Goal: Complete application form

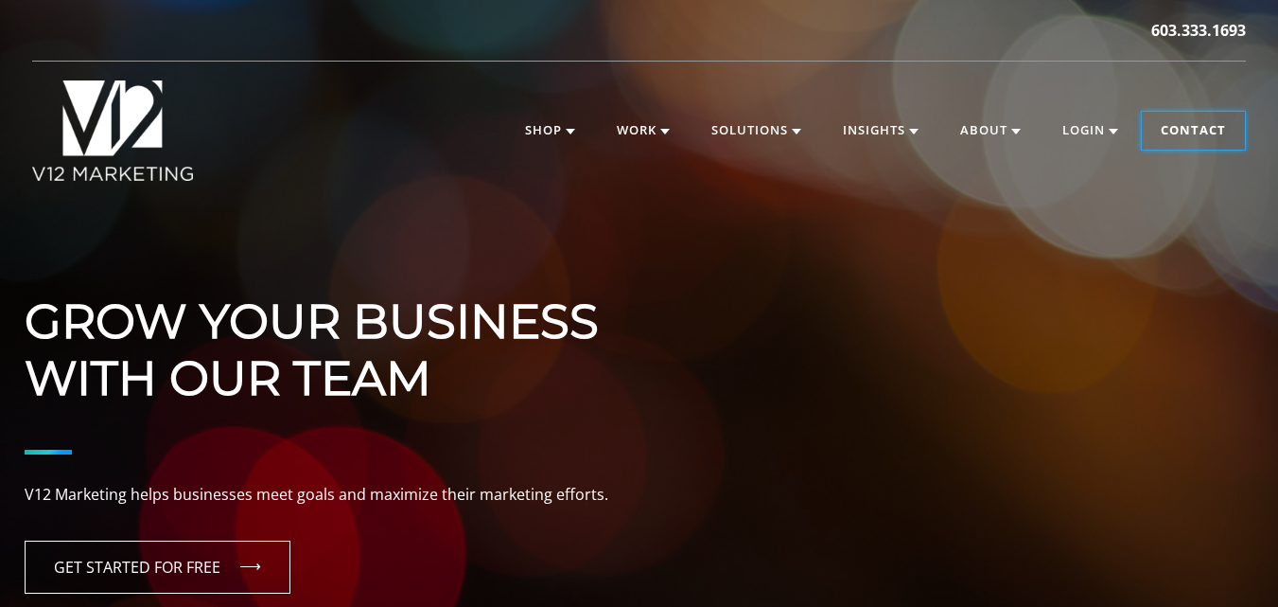
click at [1189, 119] on link "Contact" at bounding box center [1193, 131] width 103 height 38
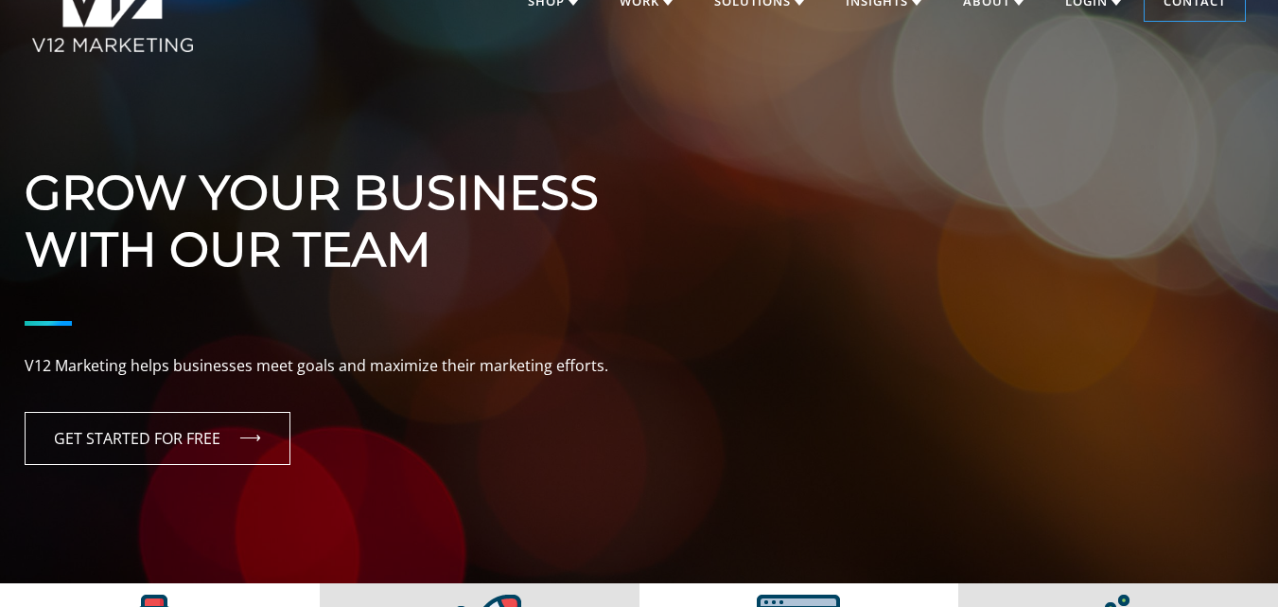
scroll to position [95, 0]
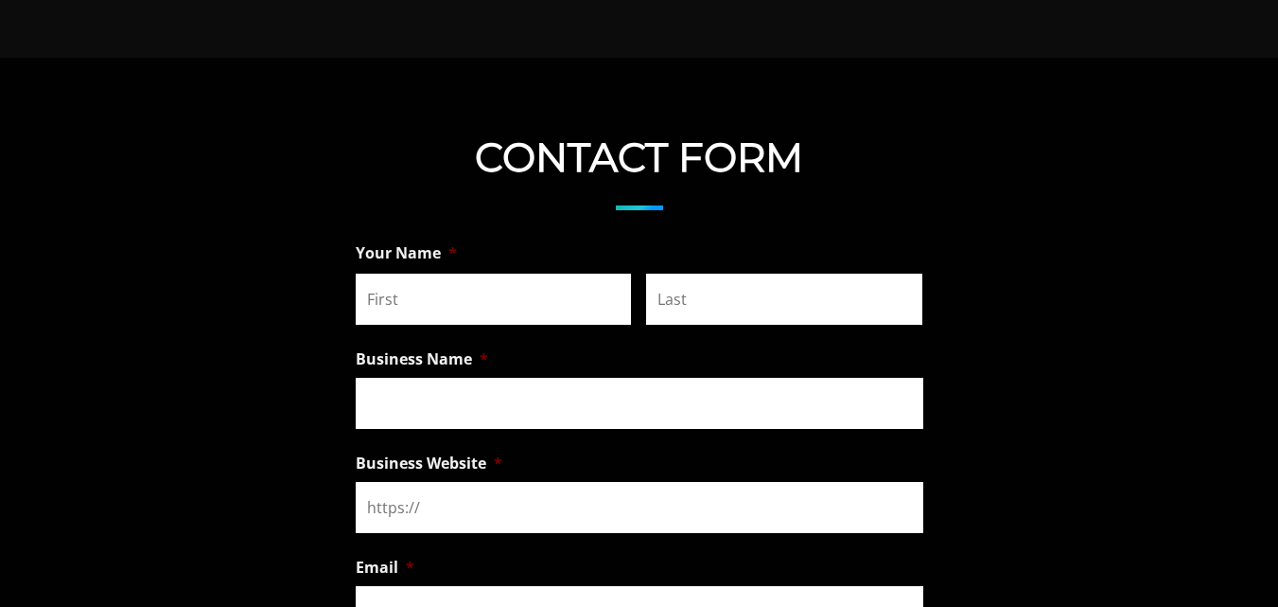
scroll to position [1325, 0]
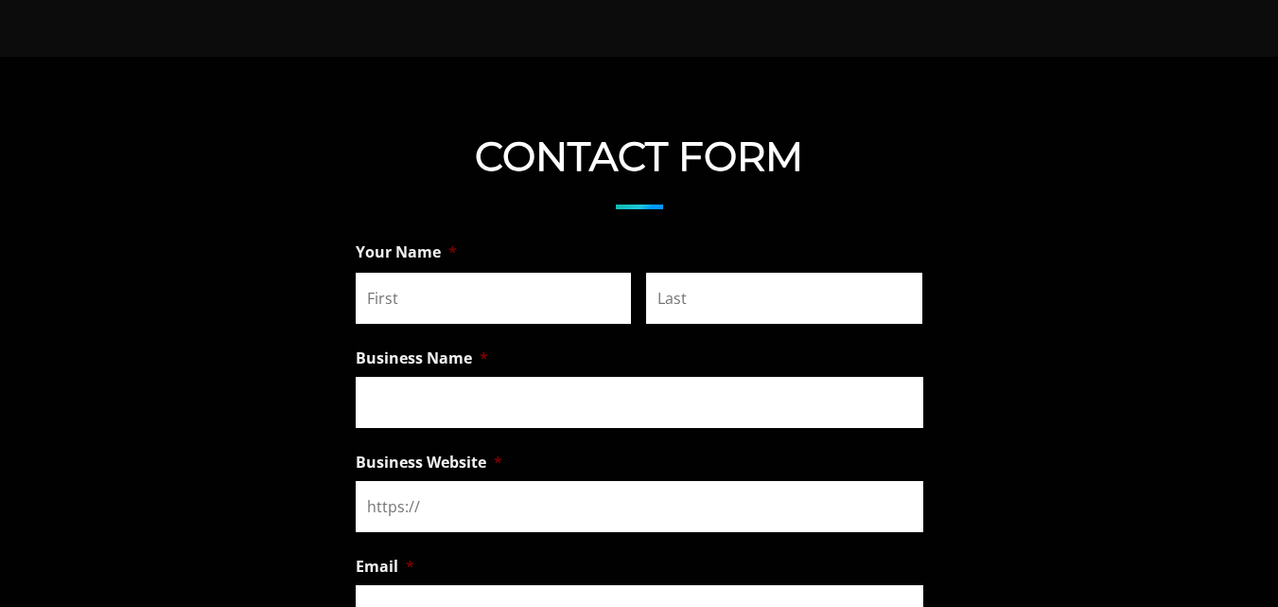
click at [479, 317] on input "First" at bounding box center [494, 298] width 276 height 51
type input "[PERSON_NAME]"
type input "SEO"
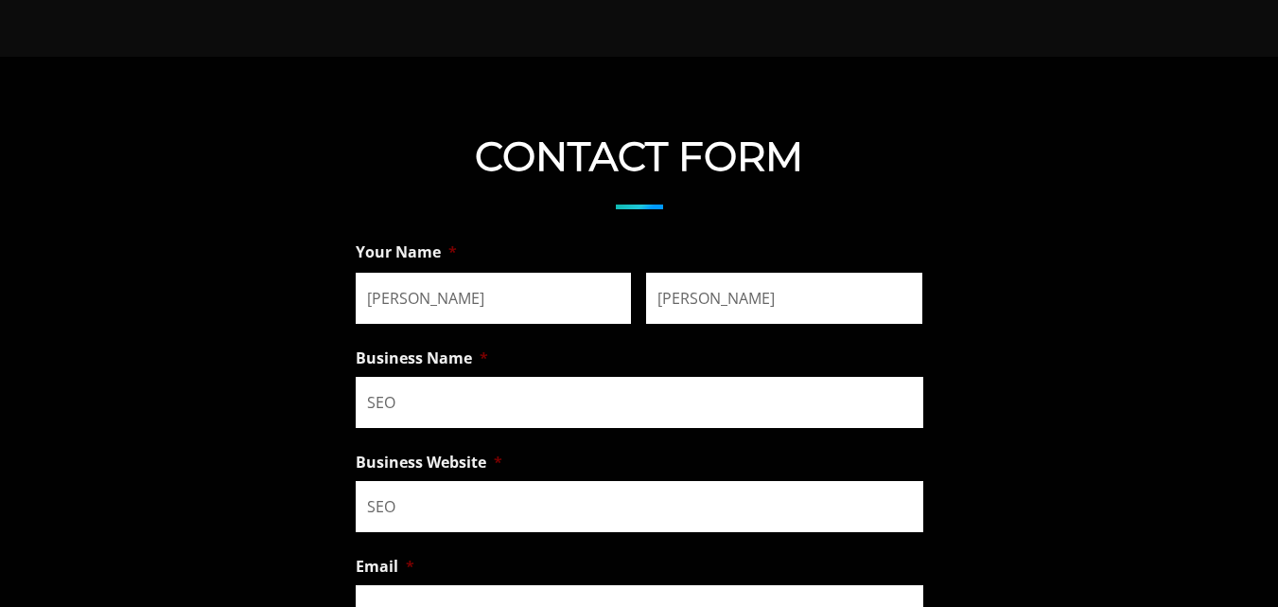
type input "[EMAIL_ADDRESS][DOMAIN_NAME]"
type input "(090) 394-9390"
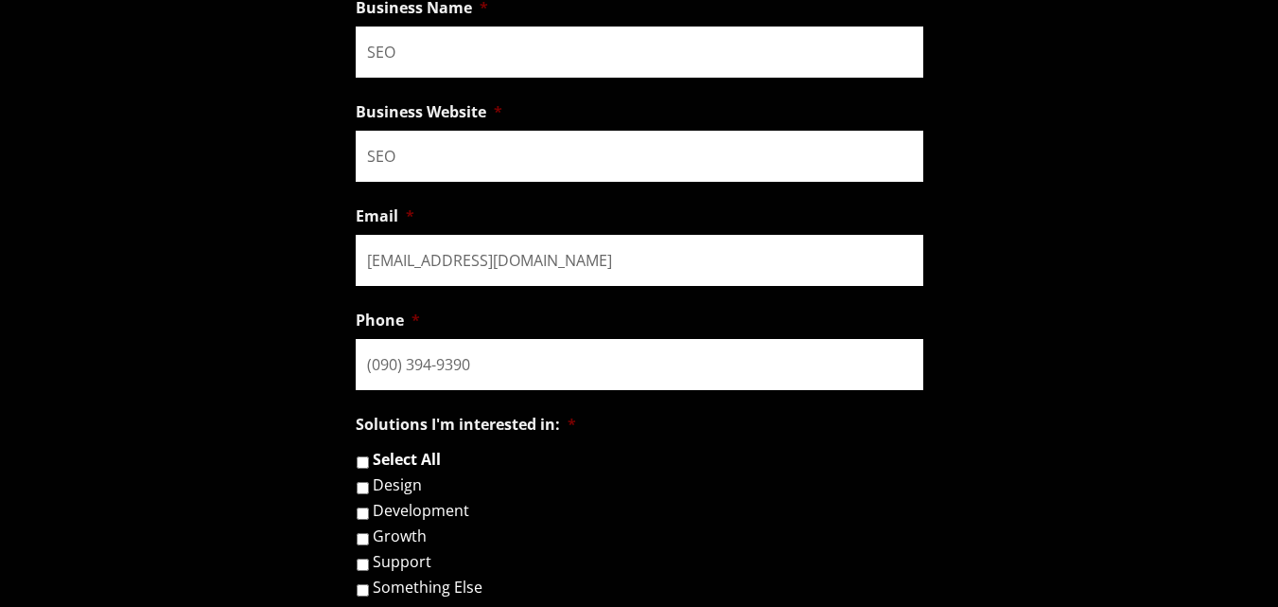
scroll to position [1703, 0]
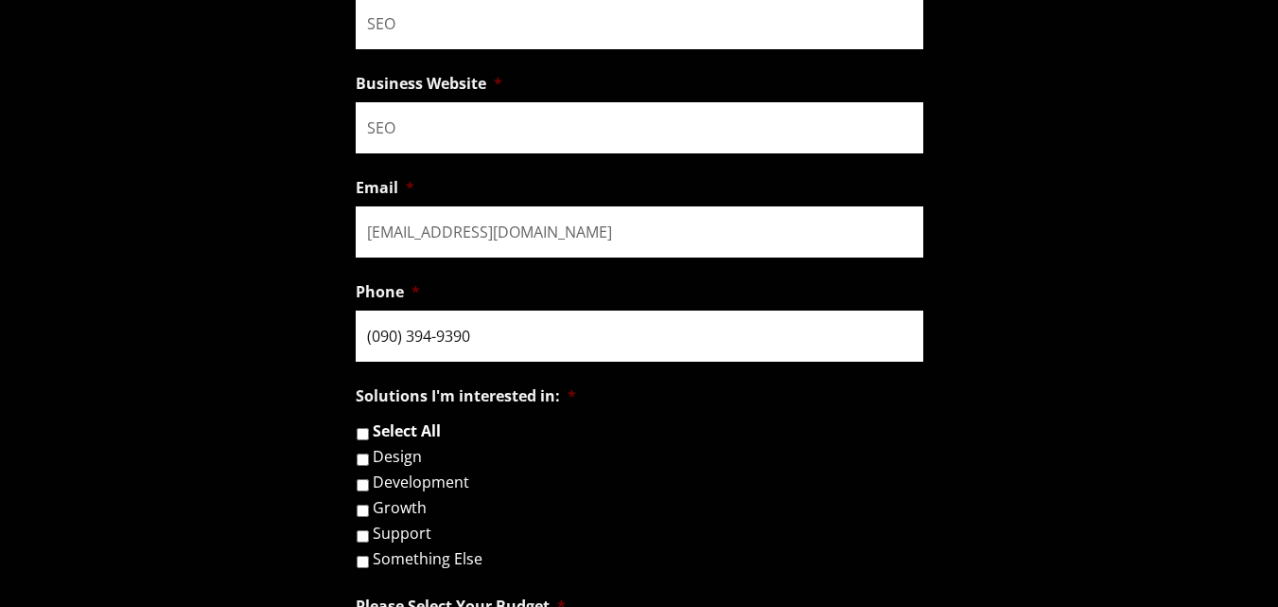
click at [513, 329] on input "(090) 394-9390" at bounding box center [640, 335] width 568 height 51
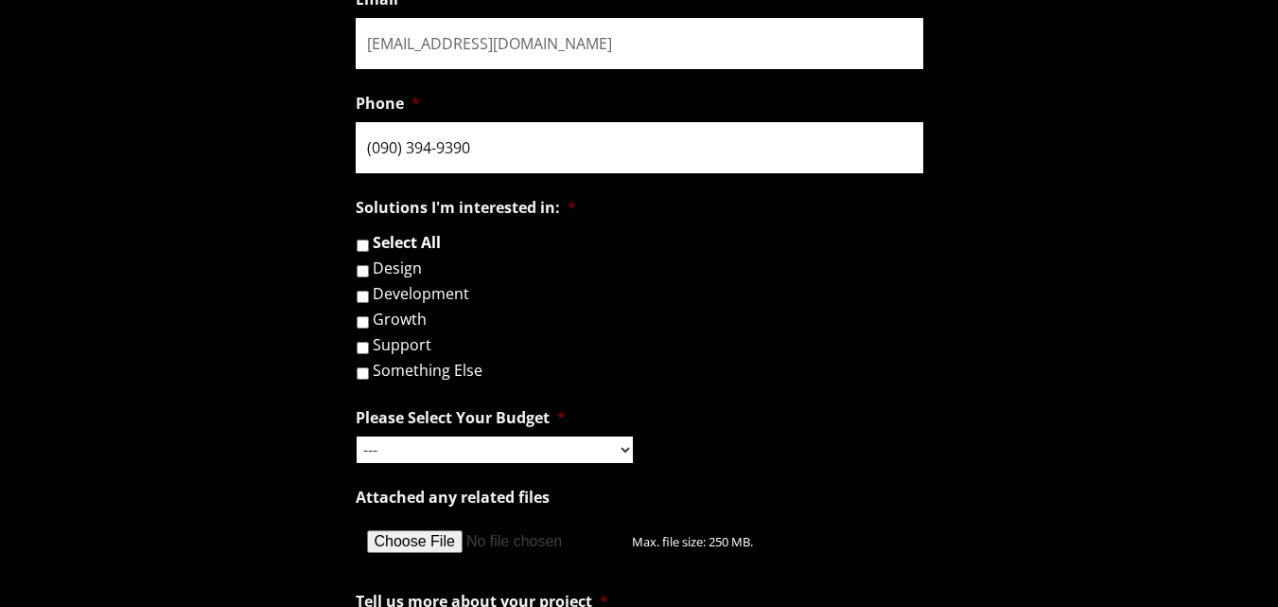
scroll to position [1893, 0]
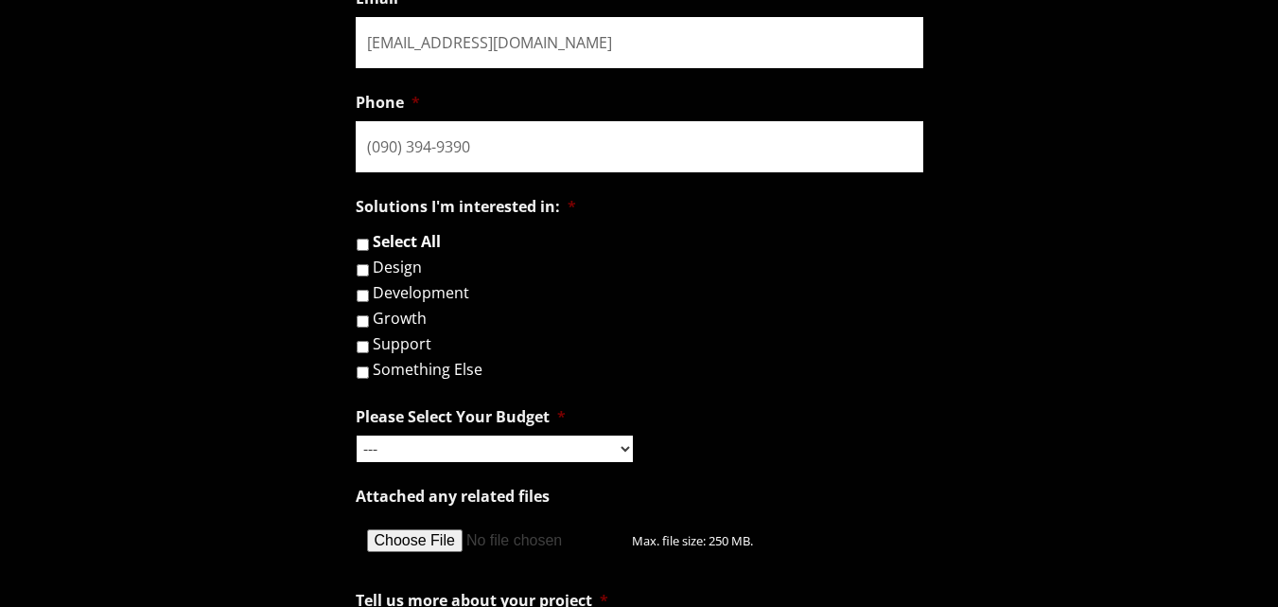
click at [391, 291] on label "Development" at bounding box center [421, 292] width 97 height 15
click at [369, 291] on input "Development" at bounding box center [363, 296] width 12 height 12
checkbox input "true"
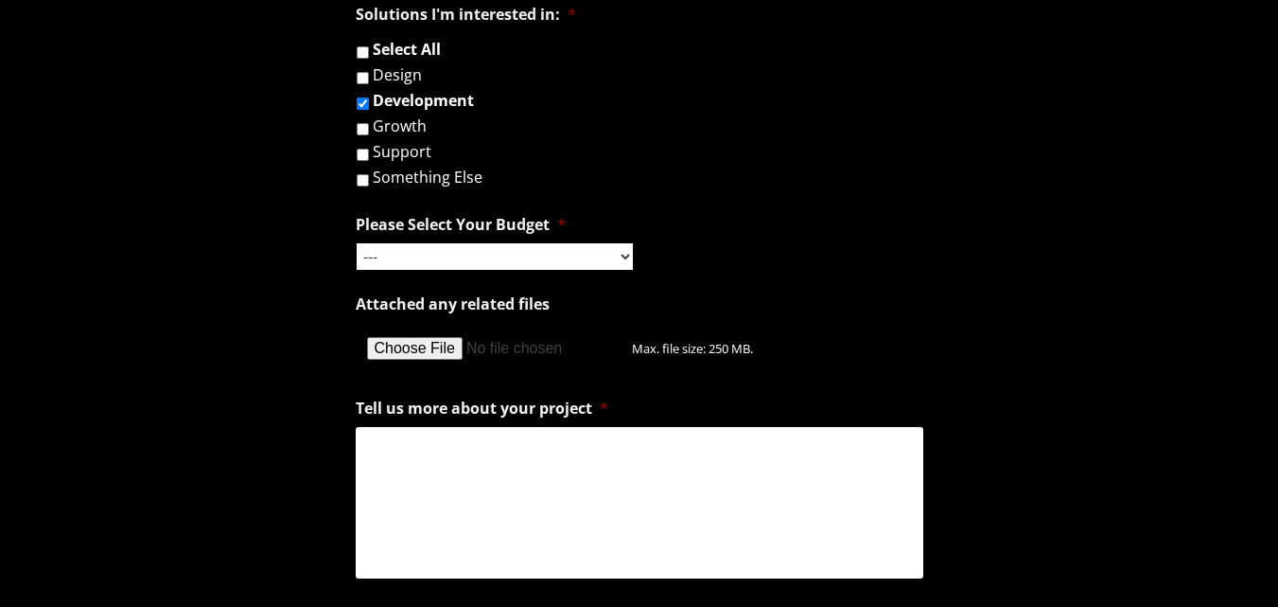
scroll to position [2176, 0]
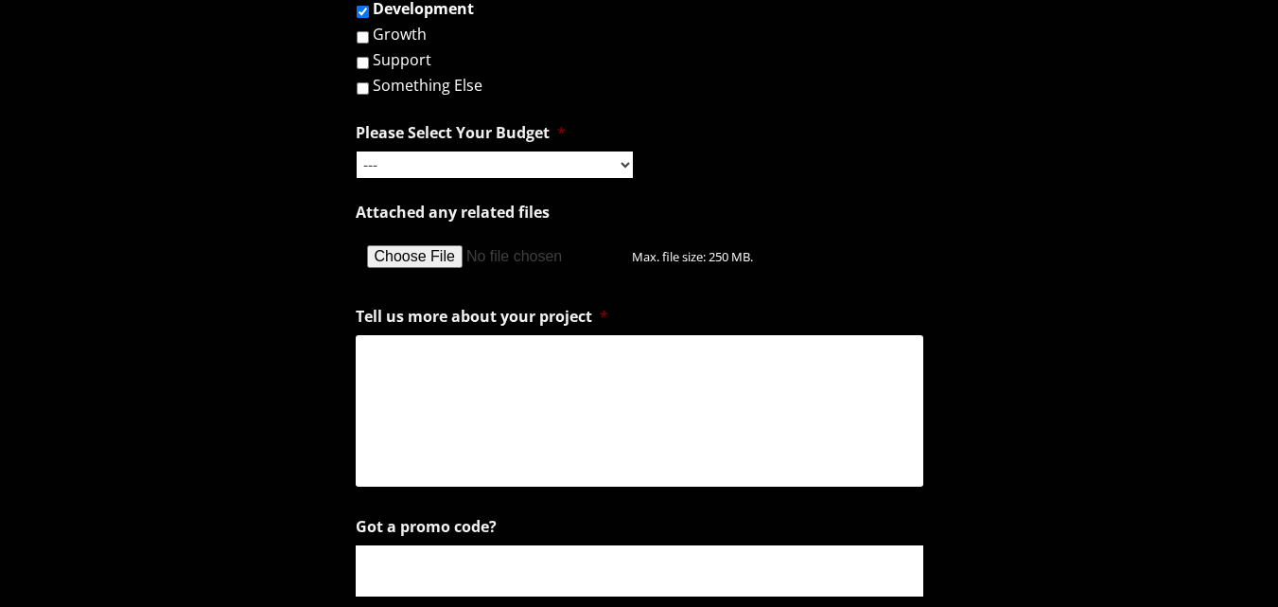
drag, startPoint x: 470, startPoint y: 139, endPoint x: 470, endPoint y: 156, distance: 17.0
click at [470, 143] on li "Please Select Your Budget * --- Hourly Support: $100 / Hour Less than $1,000 $1…" at bounding box center [640, 146] width 568 height 64
click at [470, 156] on select "--- Hourly Support: $100 / Hour Less than $1,000 $1,000 - $5,000 $5,000 - $20,0…" at bounding box center [495, 164] width 276 height 26
select select "Hourly Support: $100 / Hour"
click at [357, 151] on select "--- Hourly Support: $100 / Hour Less than $1,000 $1,000 - $5,000 $5,000 - $20,0…" at bounding box center [495, 164] width 276 height 26
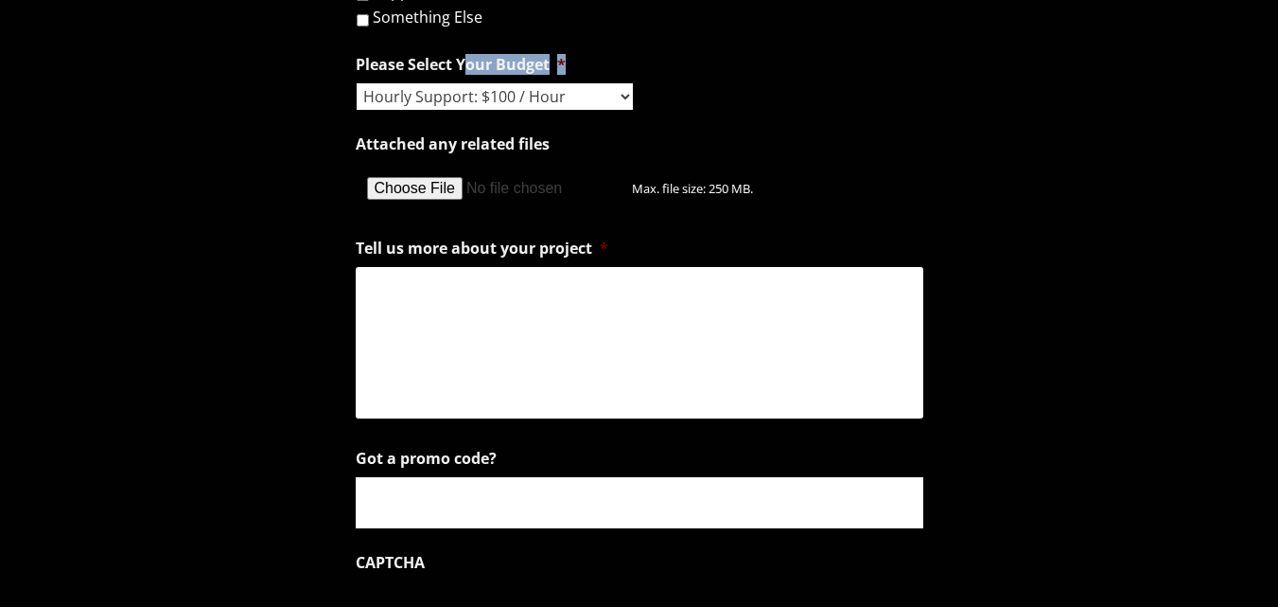
scroll to position [2366, 0]
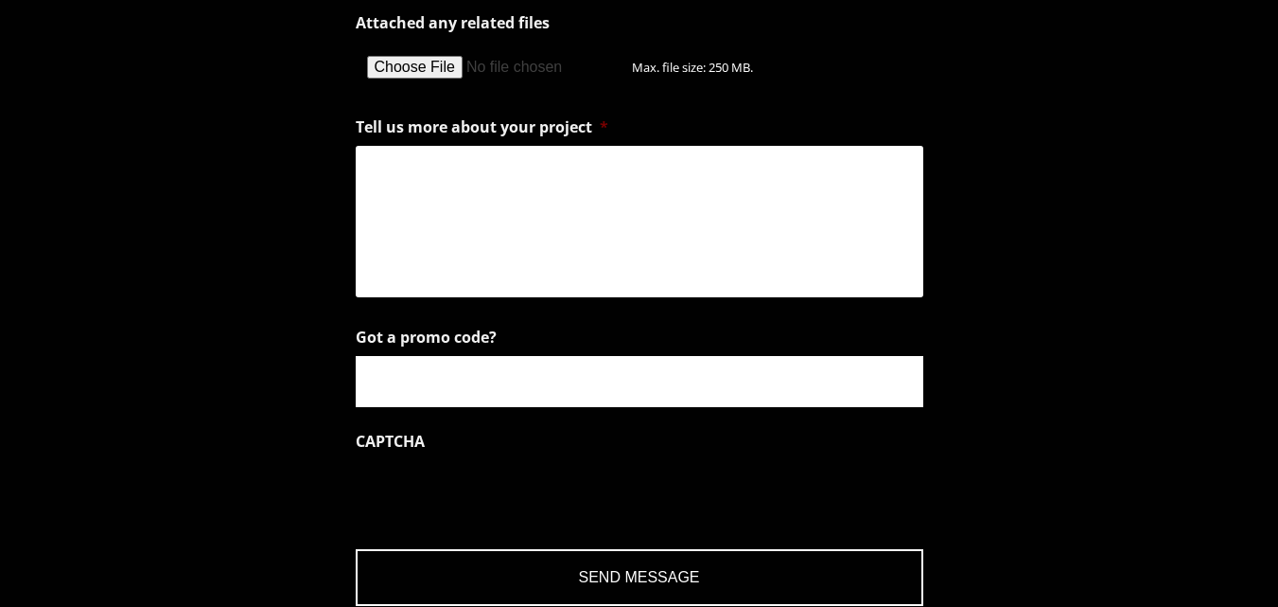
click at [439, 62] on input "Attached any related files" at bounding box center [494, 67] width 276 height 51
type input "C:\fakepath\Resume Yashwant Khare 2025.pdf"
click at [560, 230] on textarea "Tell us more about your project *" at bounding box center [640, 221] width 568 height 151
paste textarea "Hello, My name is Yashwant, and I bring over 5 years of proven expertise as a C…"
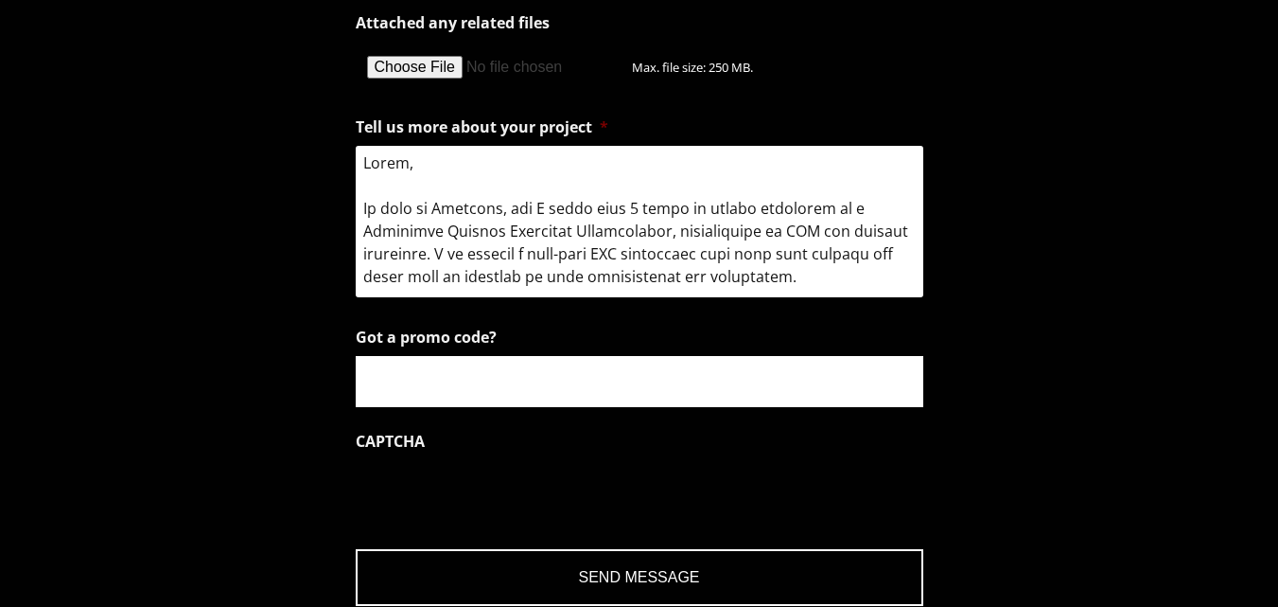
scroll to position [898, 0]
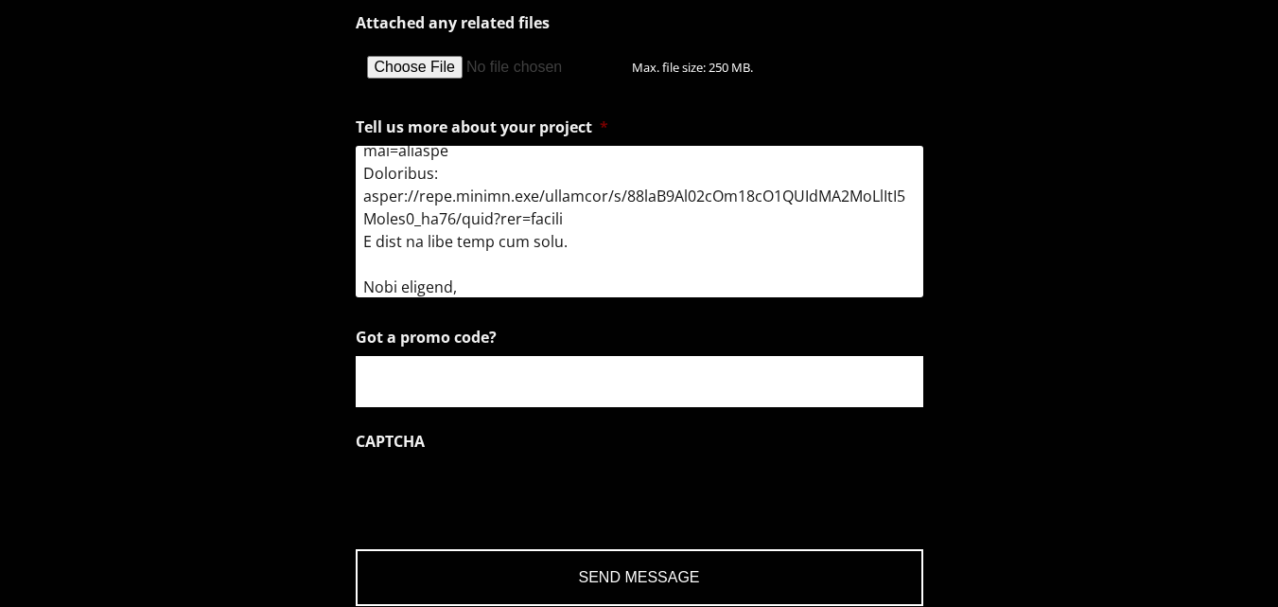
type textarea "Hello, My name is Yashwant, and I bring over 5 years of proven expertise as a C…"
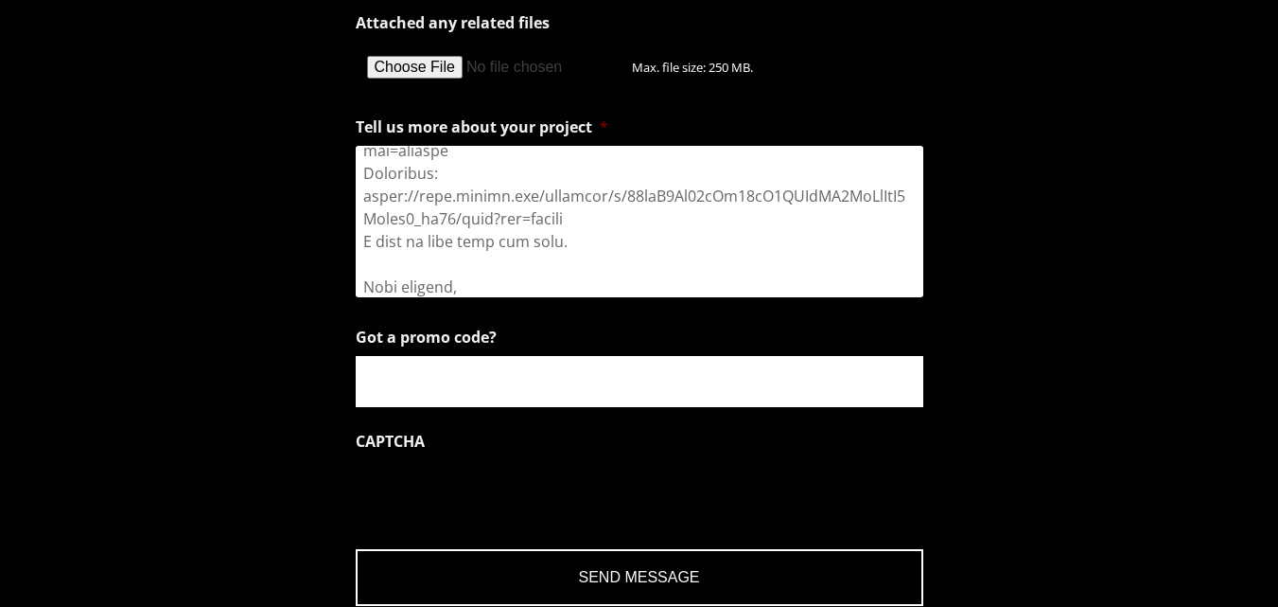
click at [554, 366] on input "Got a promo code?" at bounding box center [640, 381] width 568 height 51
click at [553, 379] on input "Got a promo code?" at bounding box center [640, 381] width 568 height 51
paste input "Hello, My name is Yashwant, and I bring over 5 years of proven expertise as a C…"
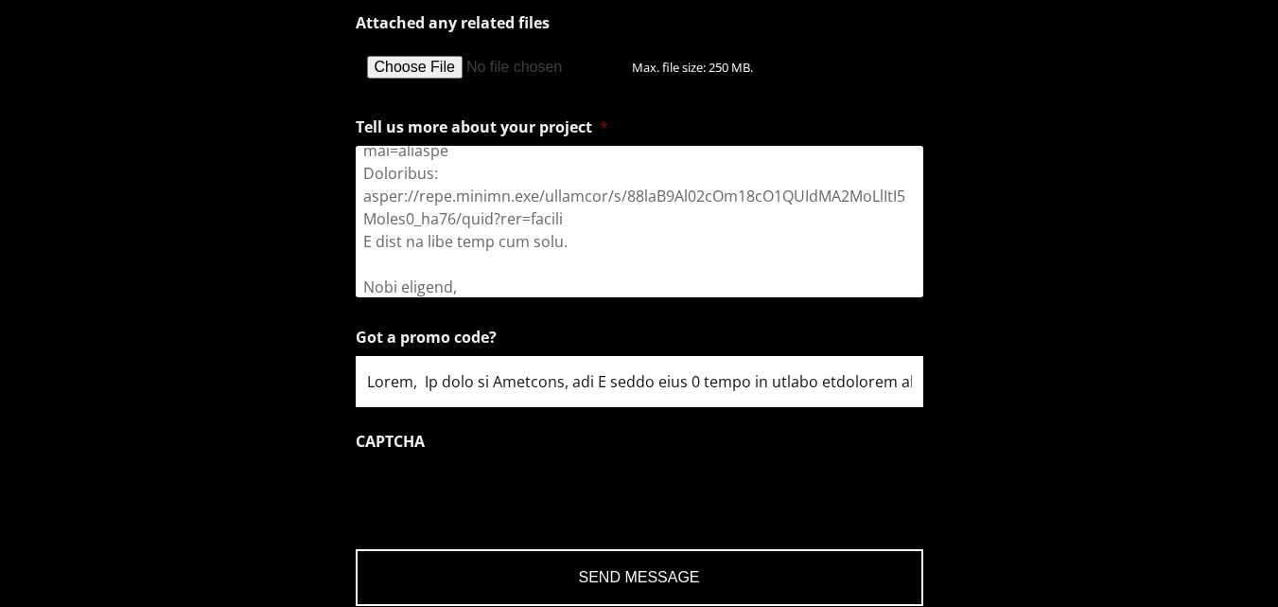
scroll to position [0, 12127]
type input "Hello, My name is Yashwant, and I bring over 5 years of proven expertise as a C…"
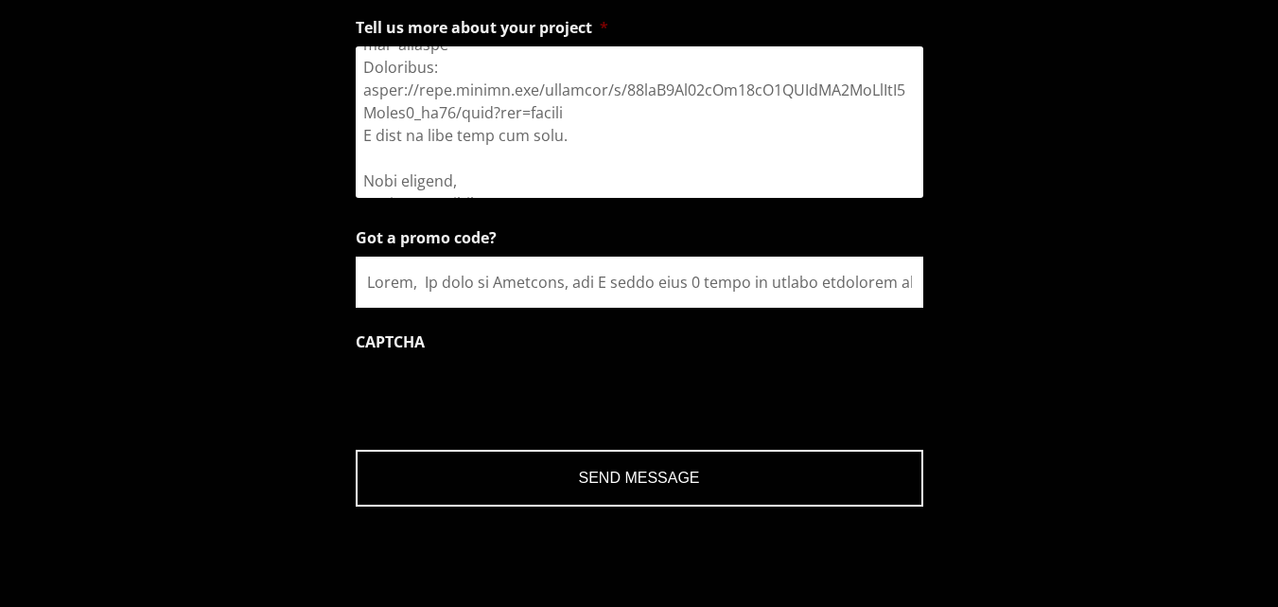
scroll to position [2650, 0]
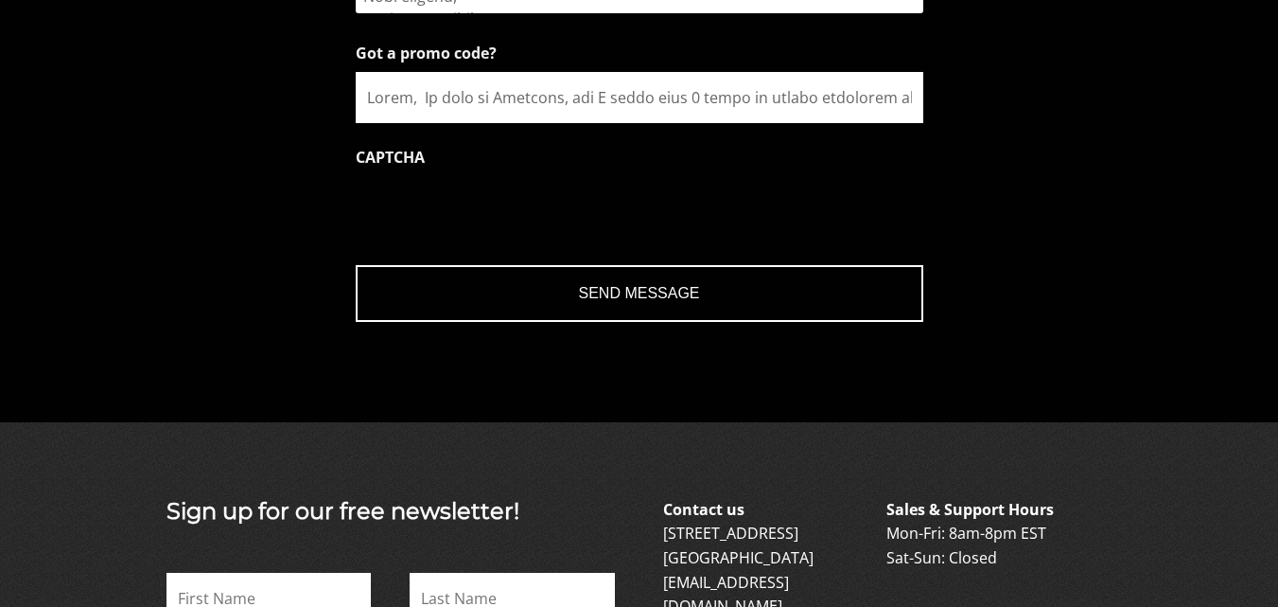
click at [643, 290] on input "Send Message" at bounding box center [640, 293] width 568 height 57
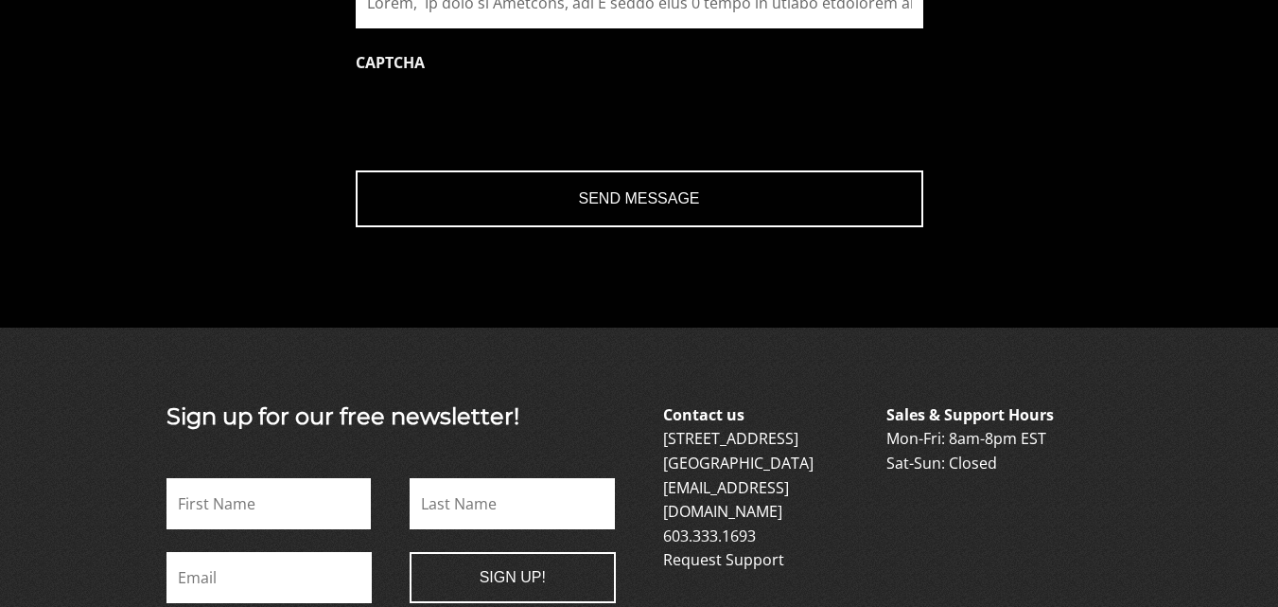
click at [683, 184] on input "Send Message" at bounding box center [640, 198] width 568 height 57
click at [584, 219] on input "Send Message" at bounding box center [640, 198] width 568 height 57
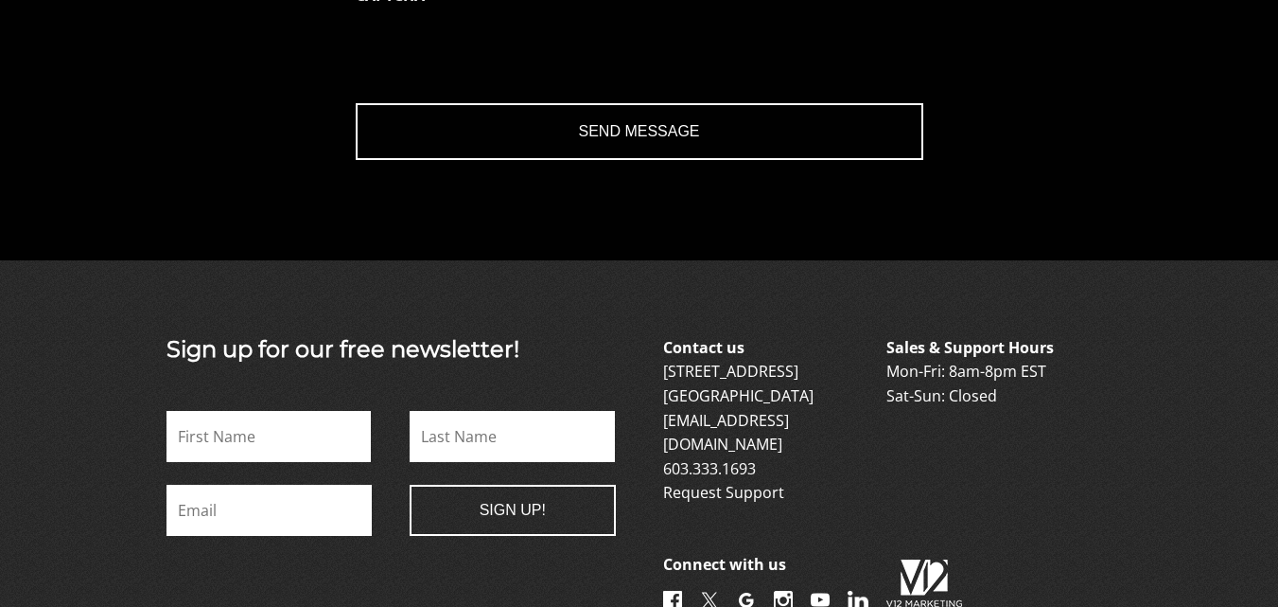
scroll to position [2933, 0]
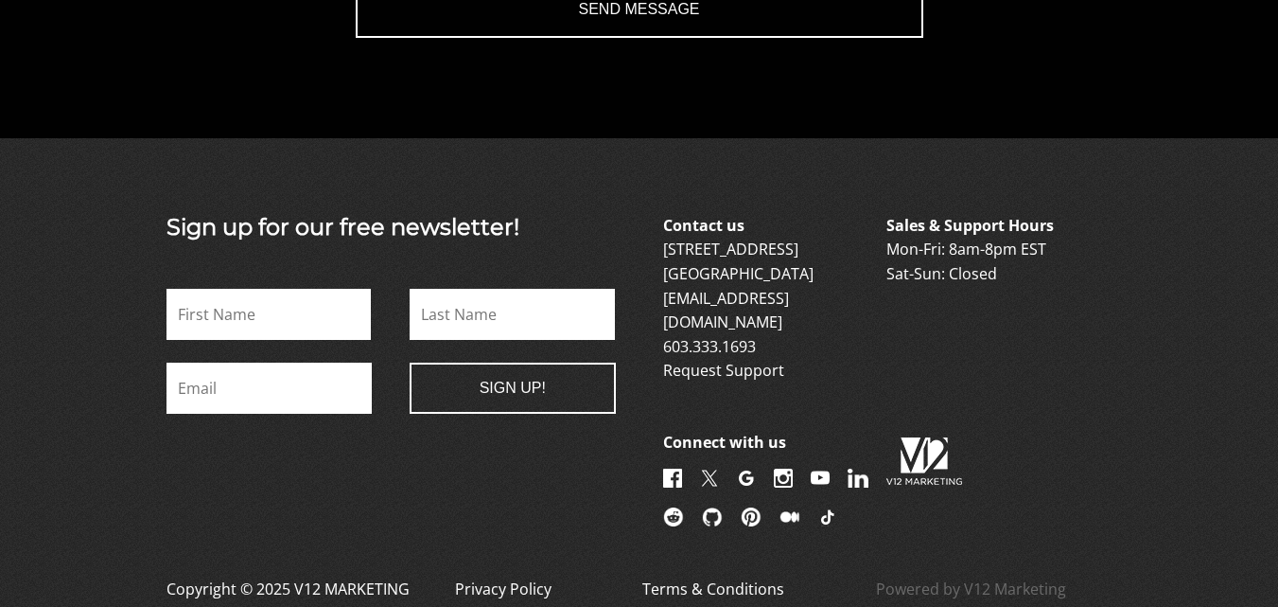
click at [713, 25] on input "Send Message" at bounding box center [640, 9] width 568 height 57
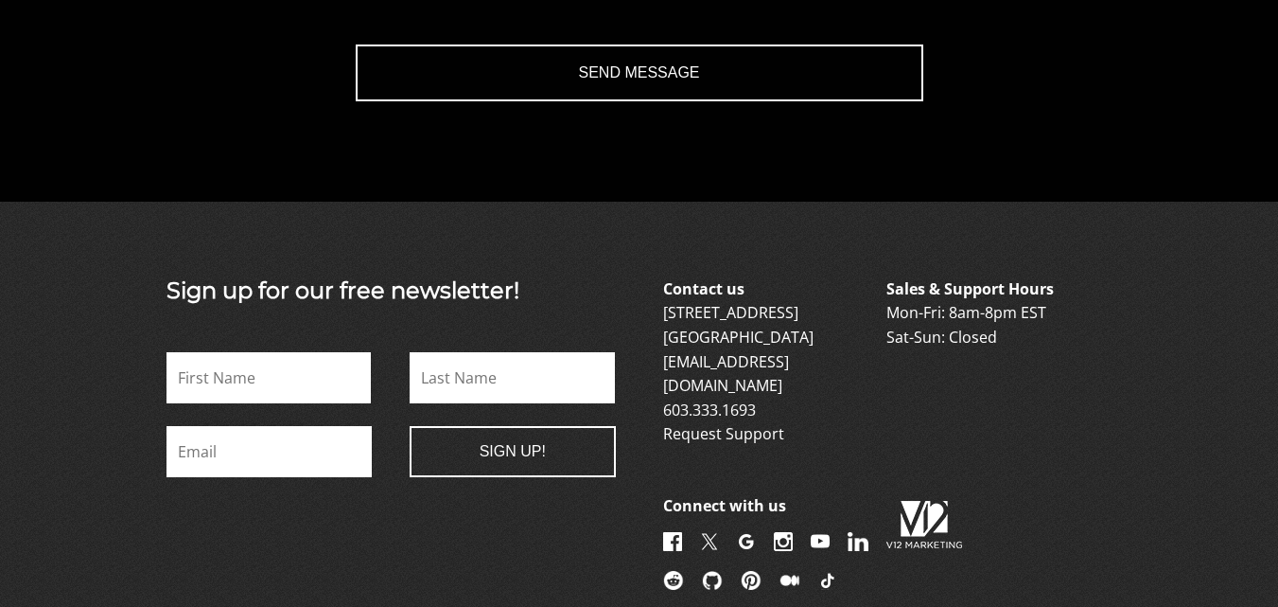
scroll to position [2769, 0]
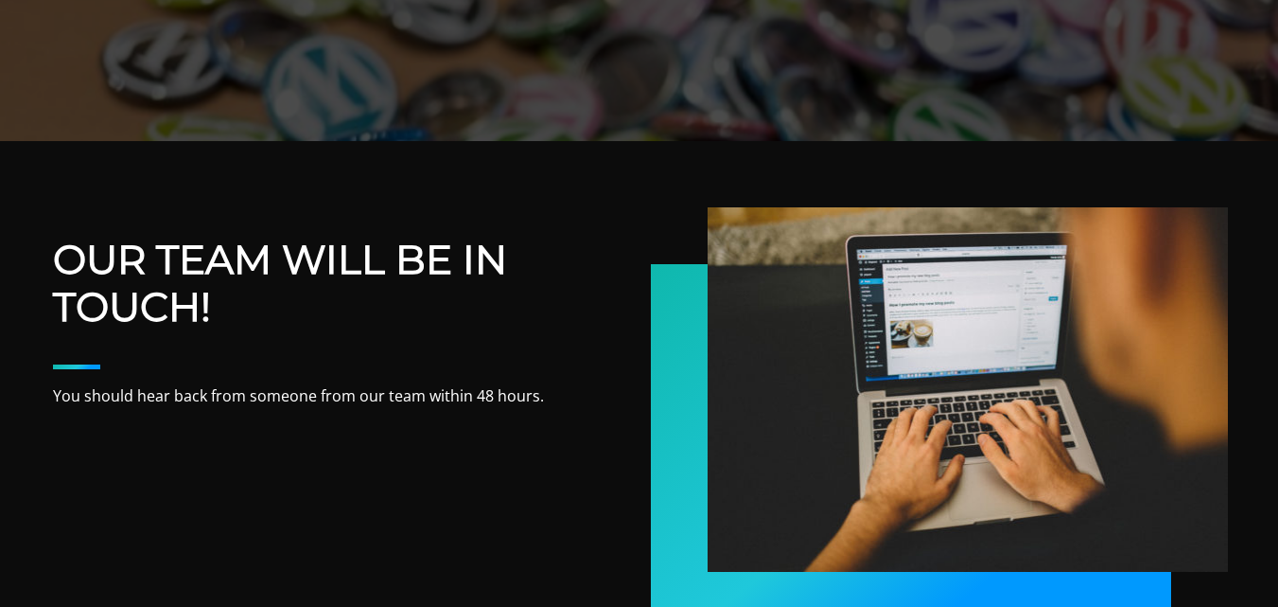
scroll to position [473, 0]
